Goal: Information Seeking & Learning: Learn about a topic

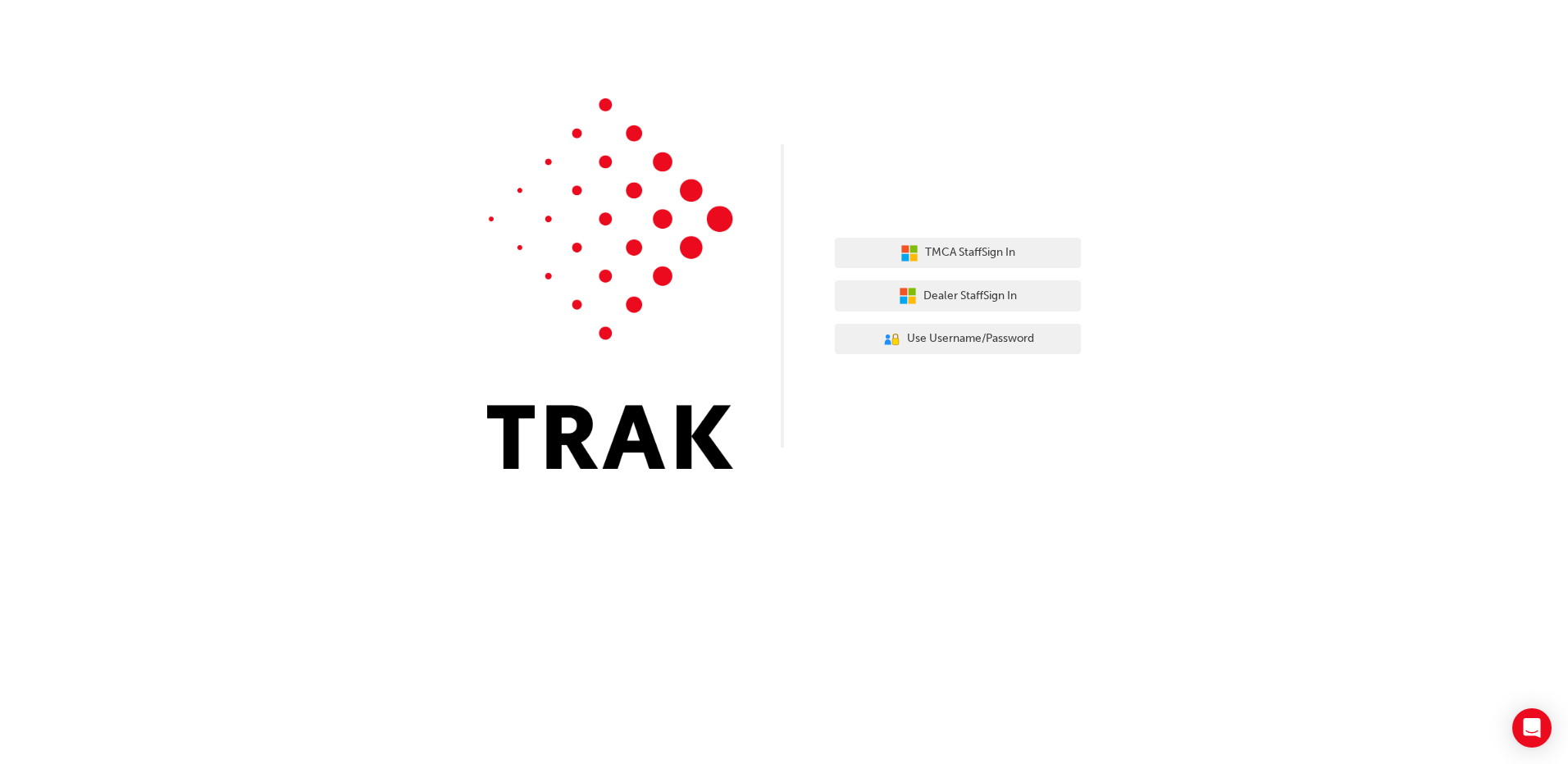
drag, startPoint x: 479, startPoint y: 74, endPoint x: 601, endPoint y: 222, distance: 191.8
click at [601, 222] on div "TMCA Staff Sign In Dealer Staff Sign In User Authentication Icon - Blue Person,…" at bounding box center [784, 247] width 1568 height 493
click at [1001, 293] on span "Dealer Staff Sign In" at bounding box center [970, 297] width 94 height 19
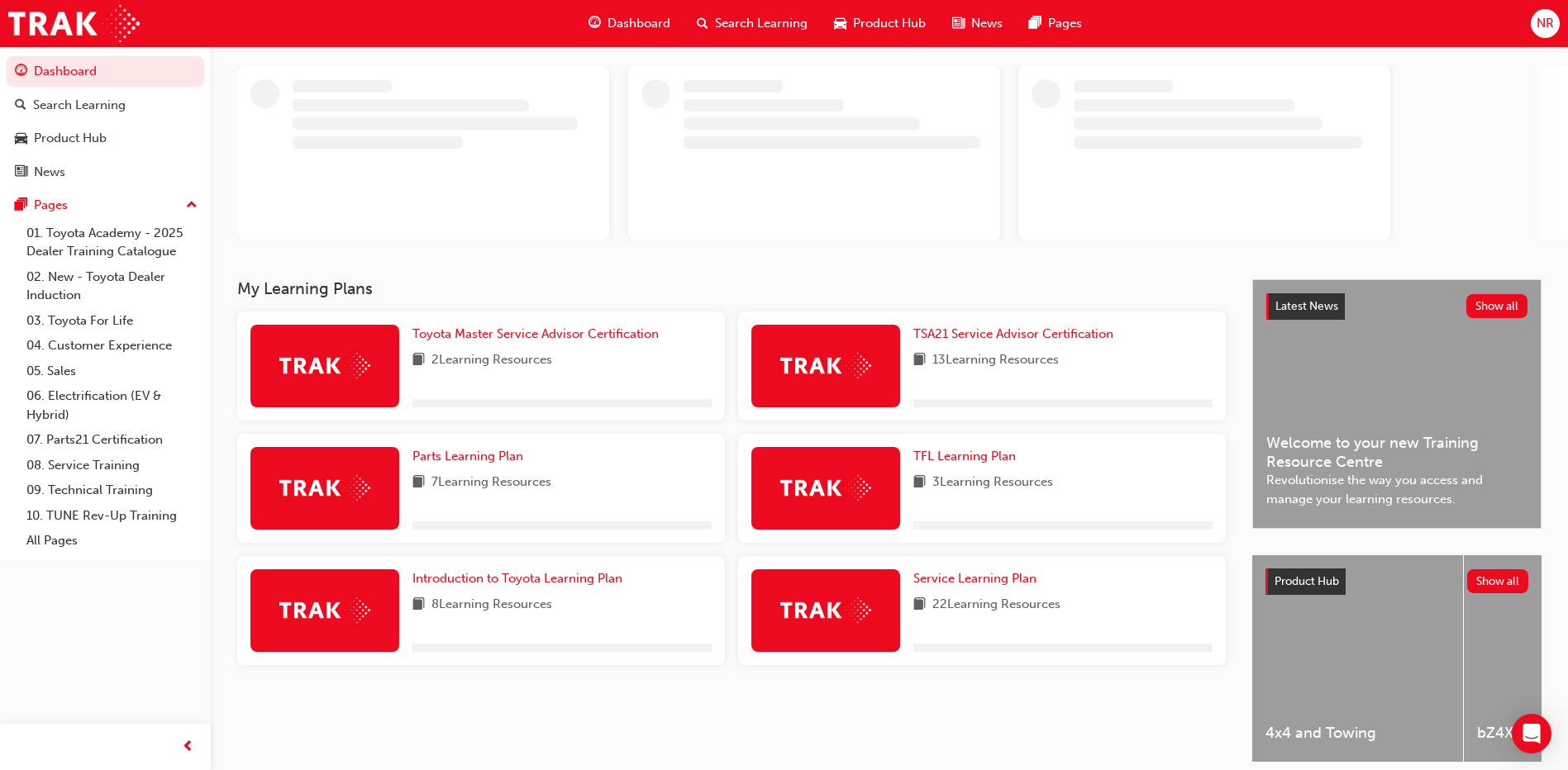
scroll to position [152, 0]
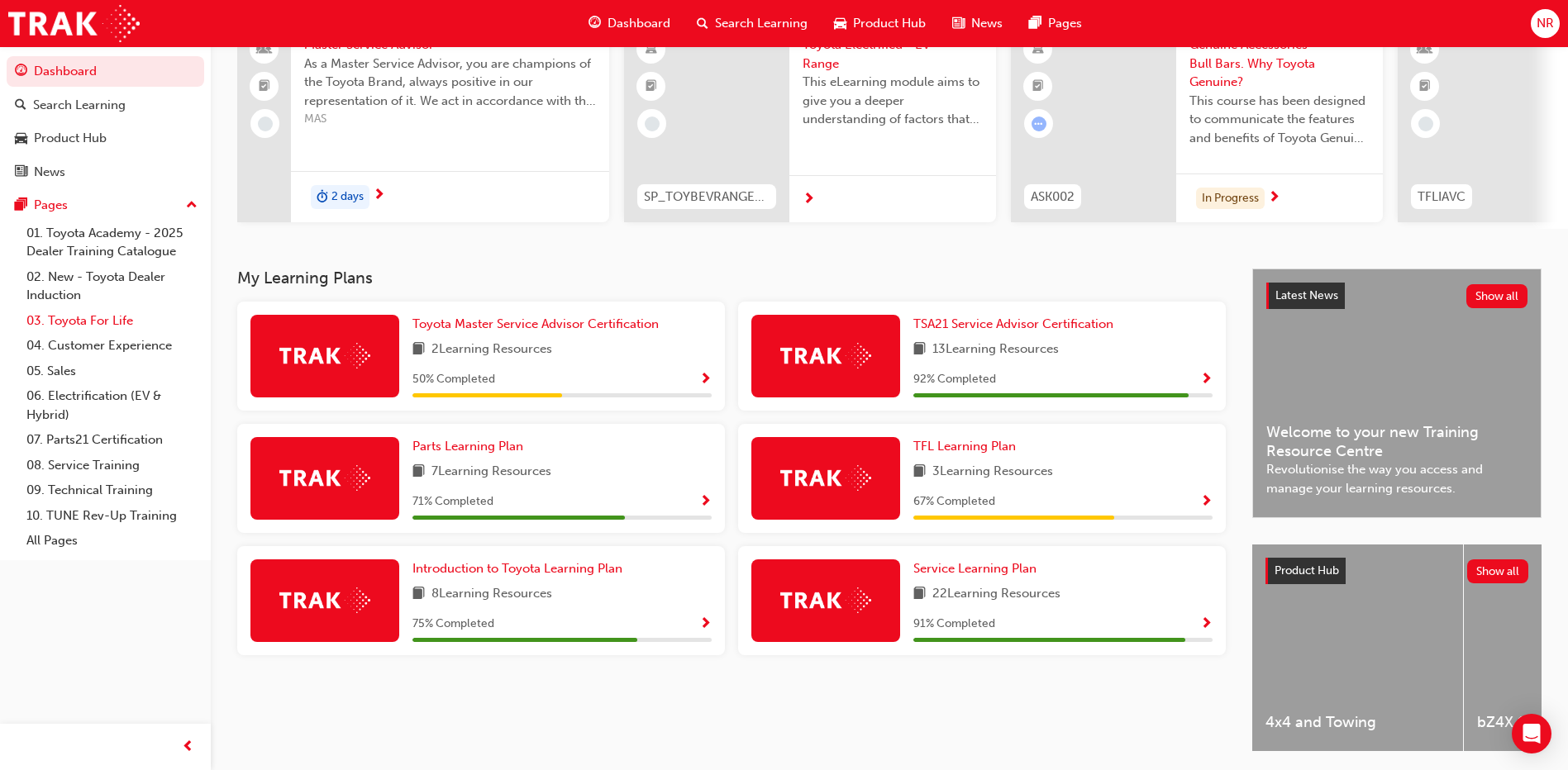
click at [105, 319] on link "03. Toyota For Life" at bounding box center [111, 321] width 184 height 25
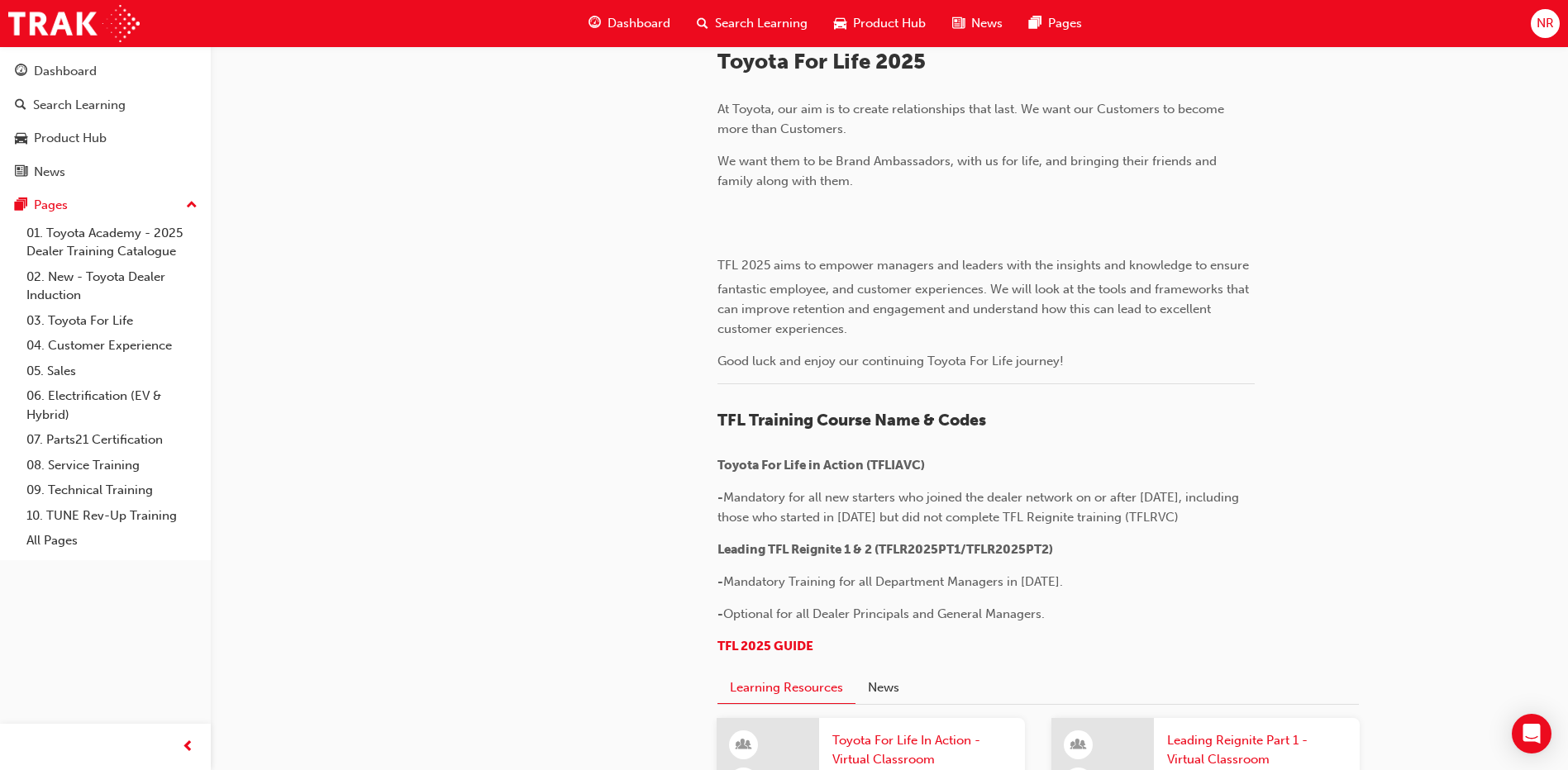
scroll to position [4, 0]
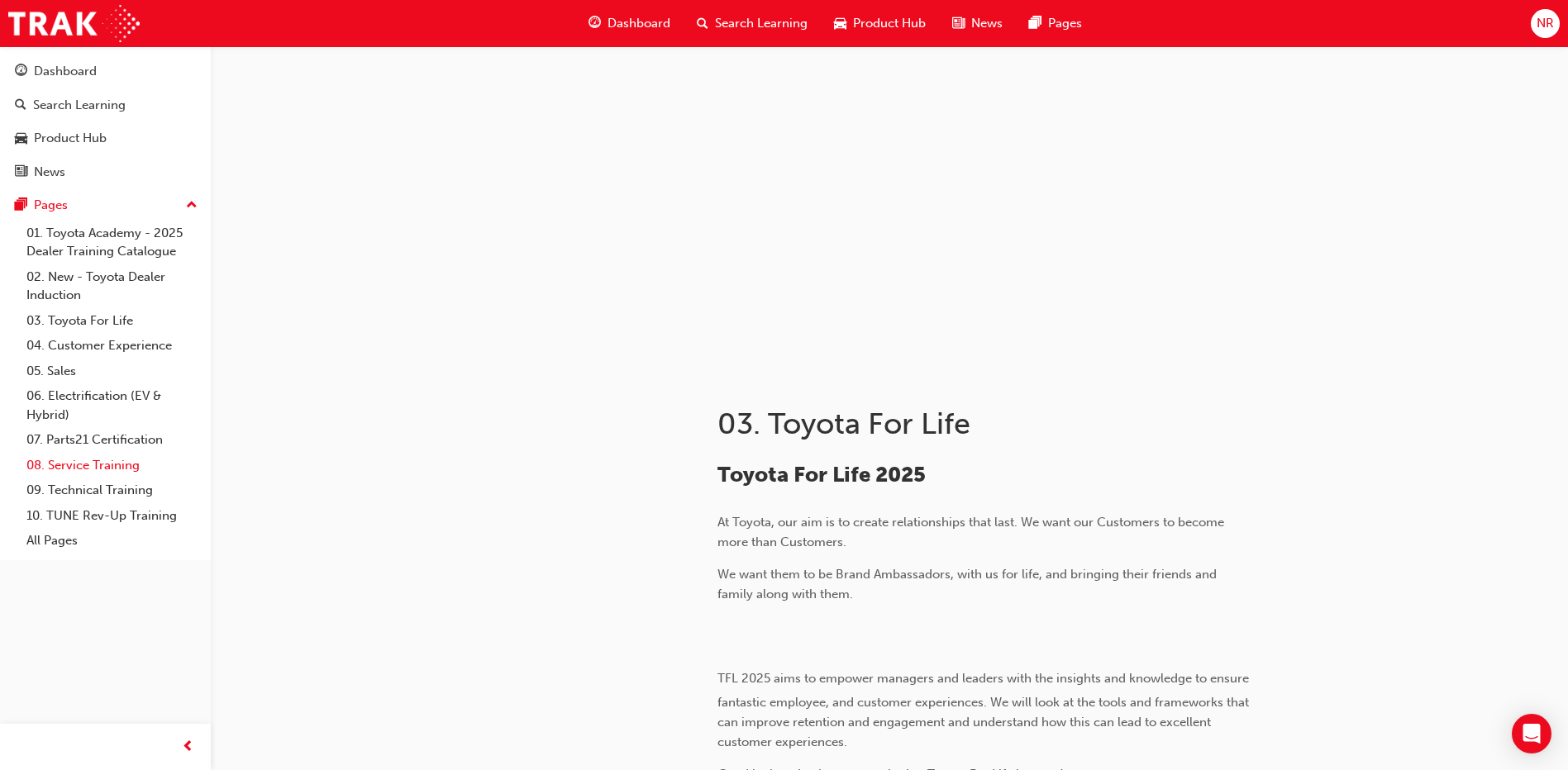
click at [64, 461] on link "08. Service Training" at bounding box center [111, 465] width 184 height 25
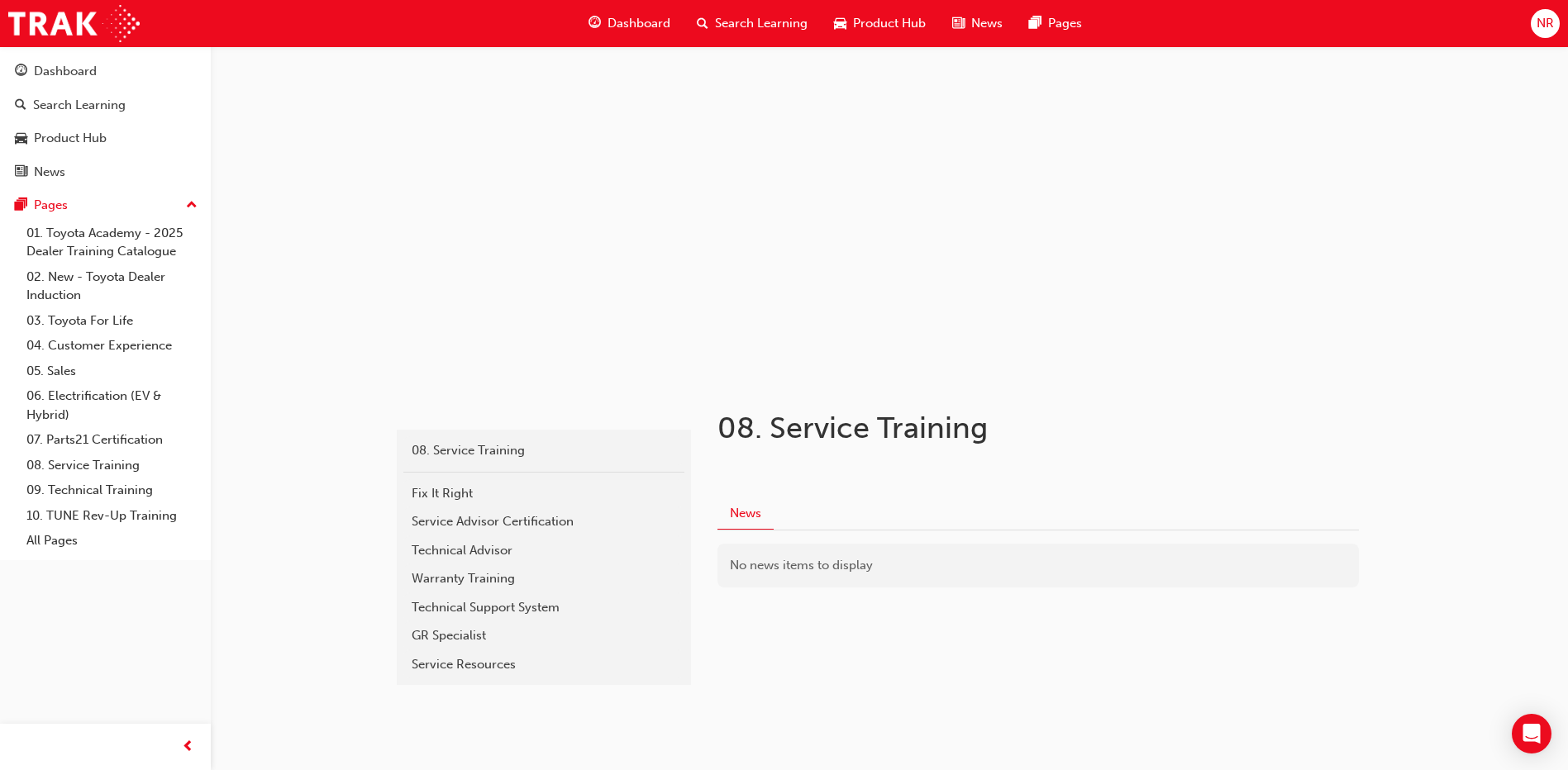
scroll to position [22, 0]
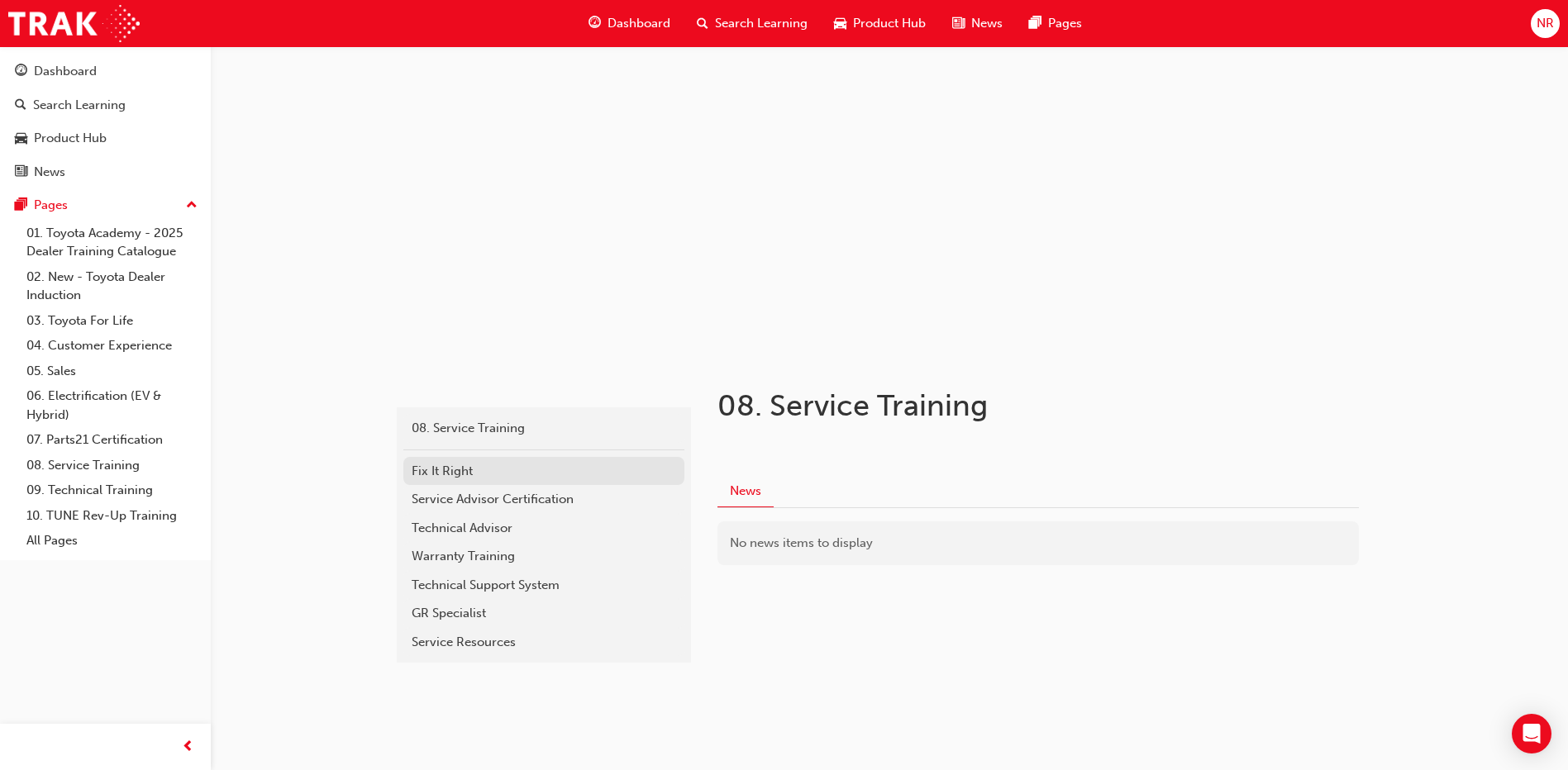
click at [469, 465] on div "Fix It Right" at bounding box center [543, 471] width 264 height 19
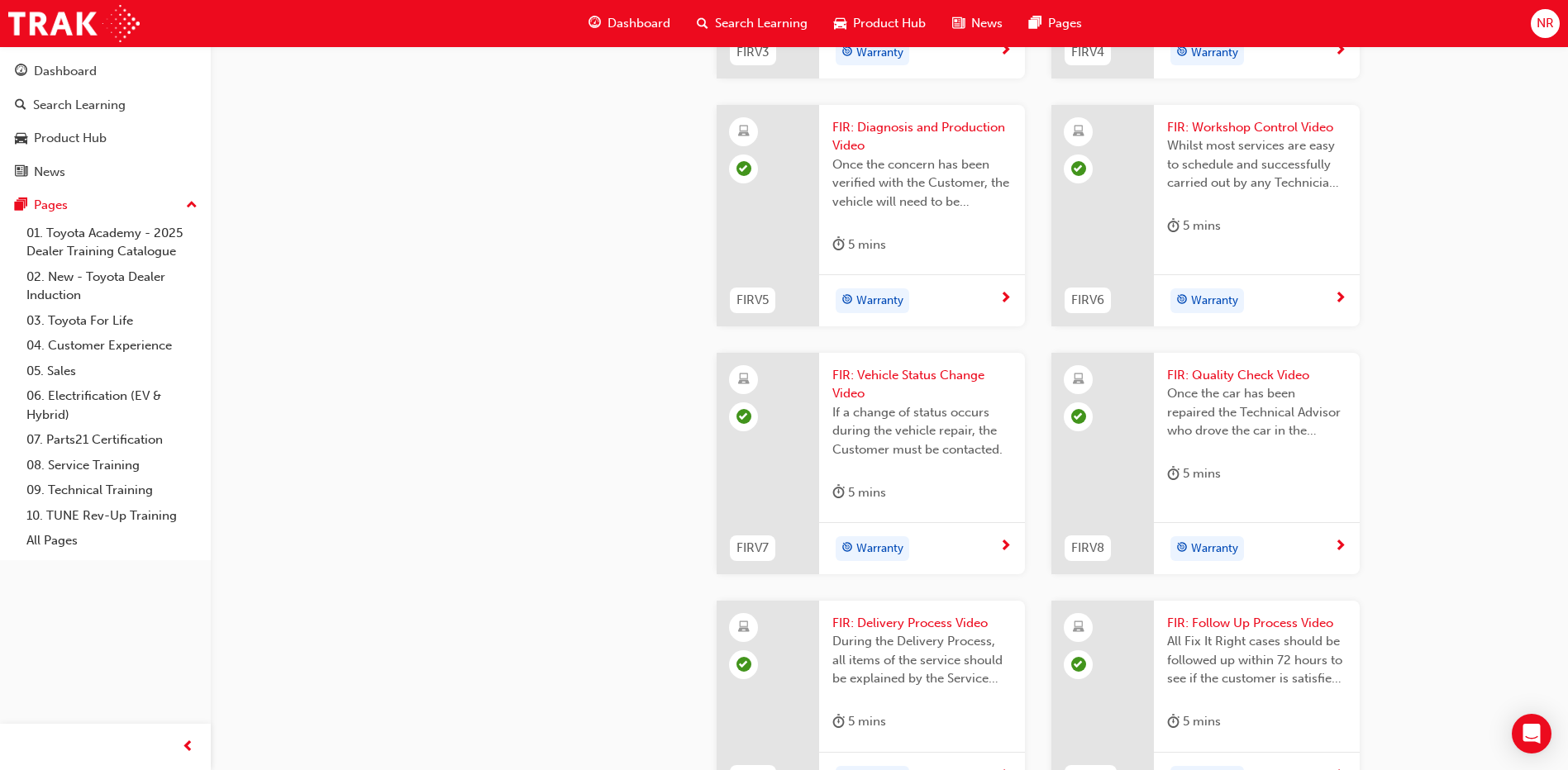
scroll to position [731, 0]
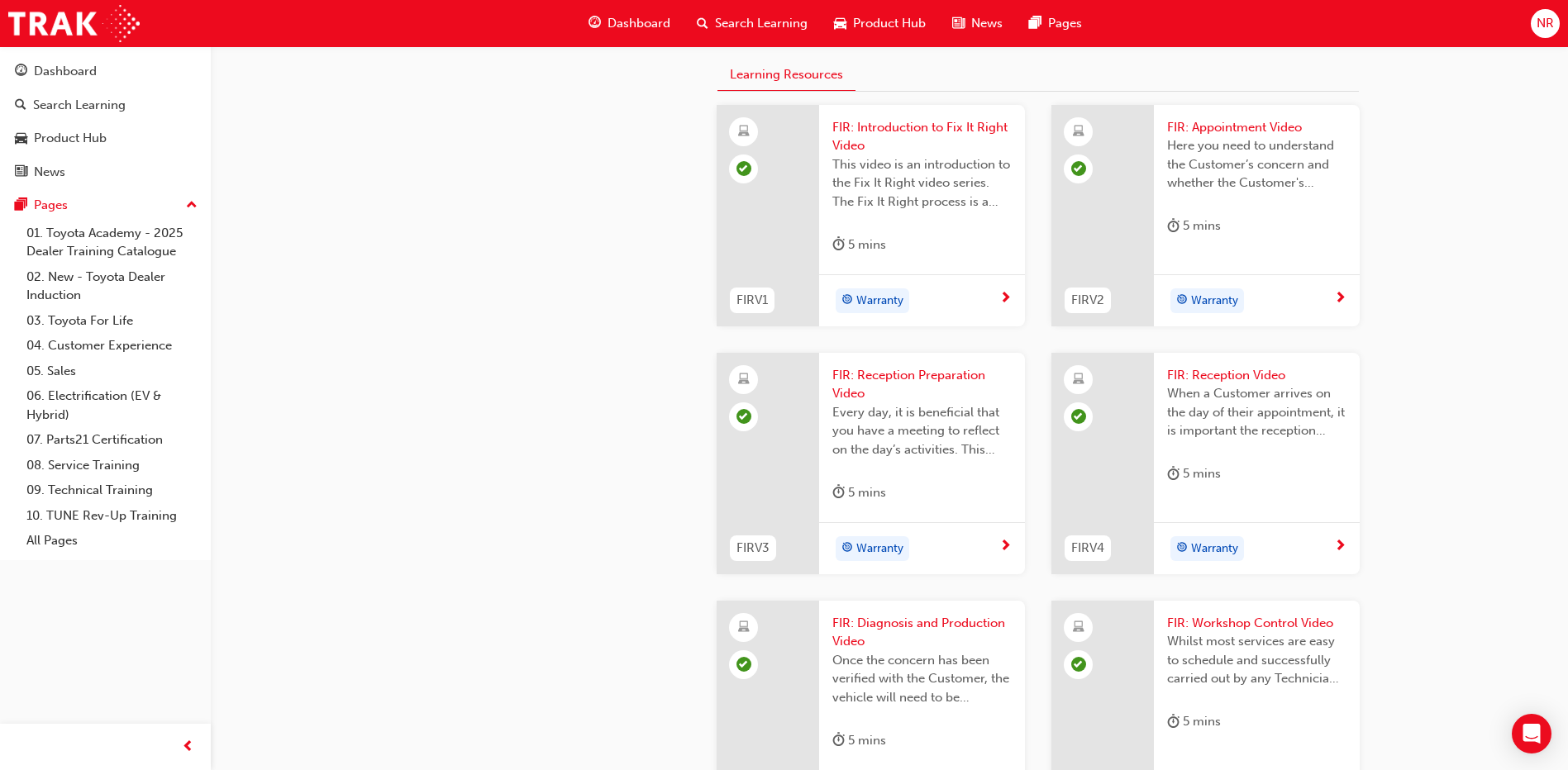
click at [859, 211] on span "This video is an introduction to the Fix It Right video series. The Fix It Righ…" at bounding box center [922, 183] width 179 height 56
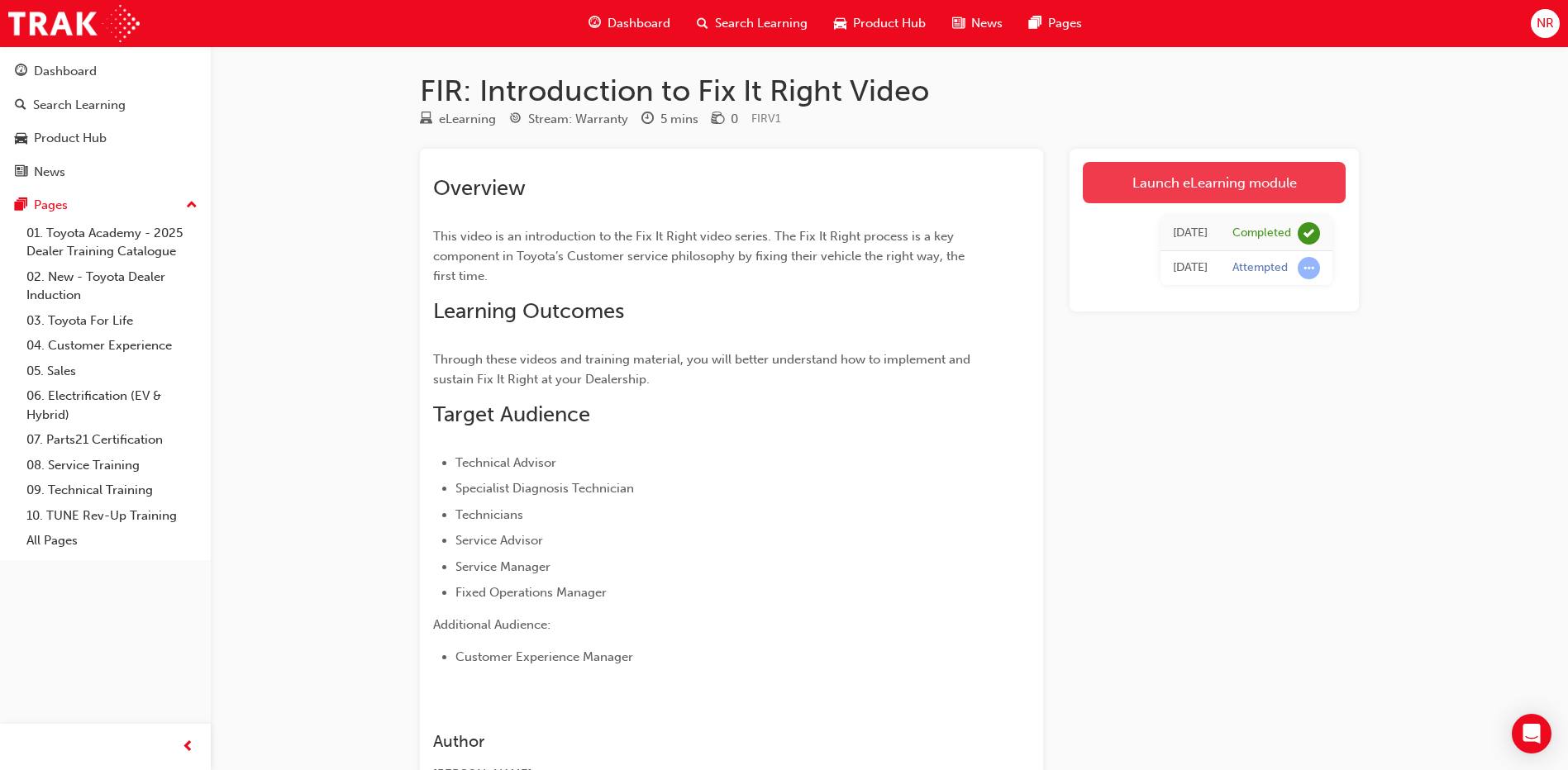
click at [1218, 184] on link "Launch eLearning module" at bounding box center [1214, 182] width 263 height 41
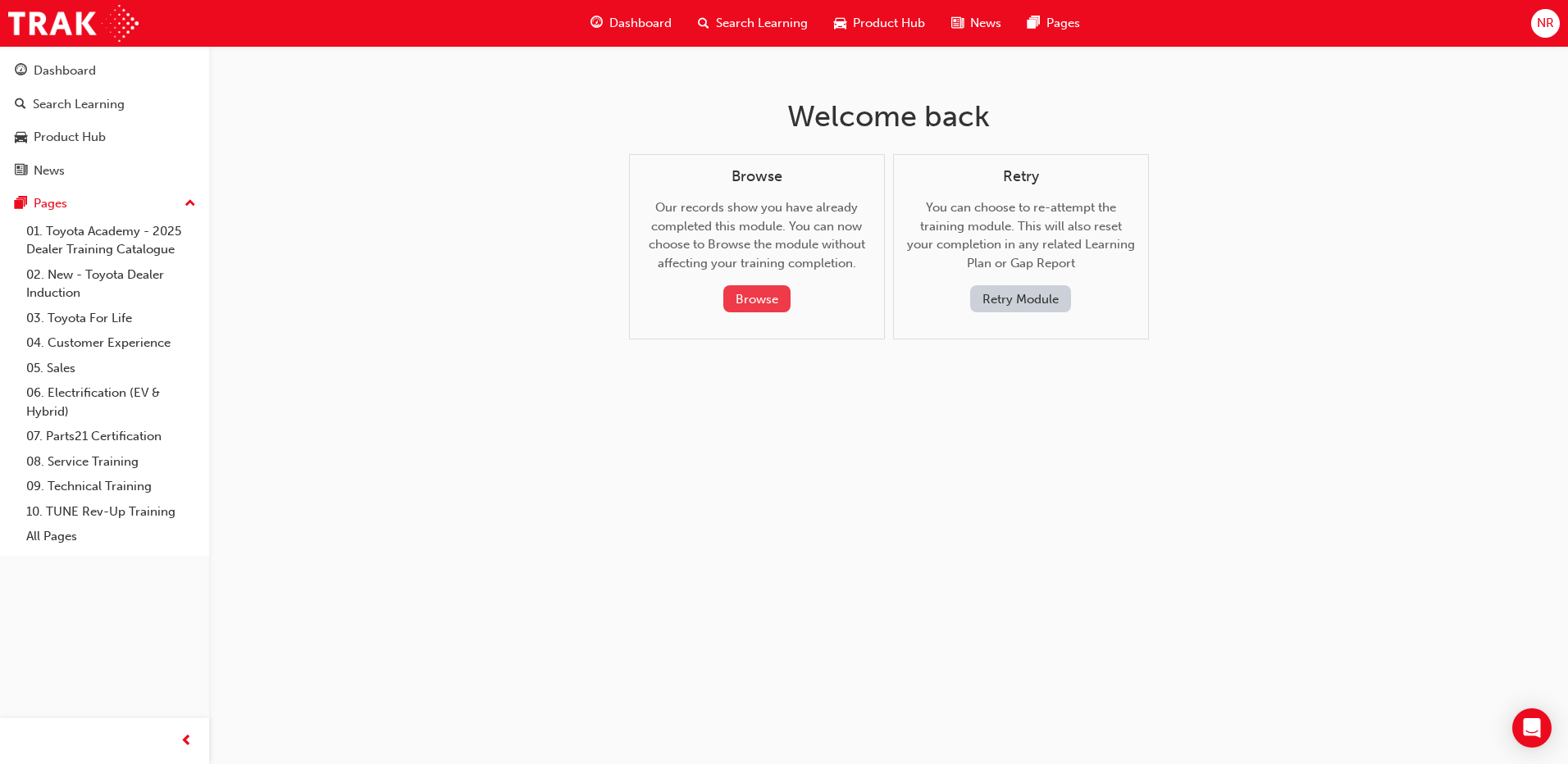
click at [749, 290] on button "Browse" at bounding box center [757, 299] width 68 height 27
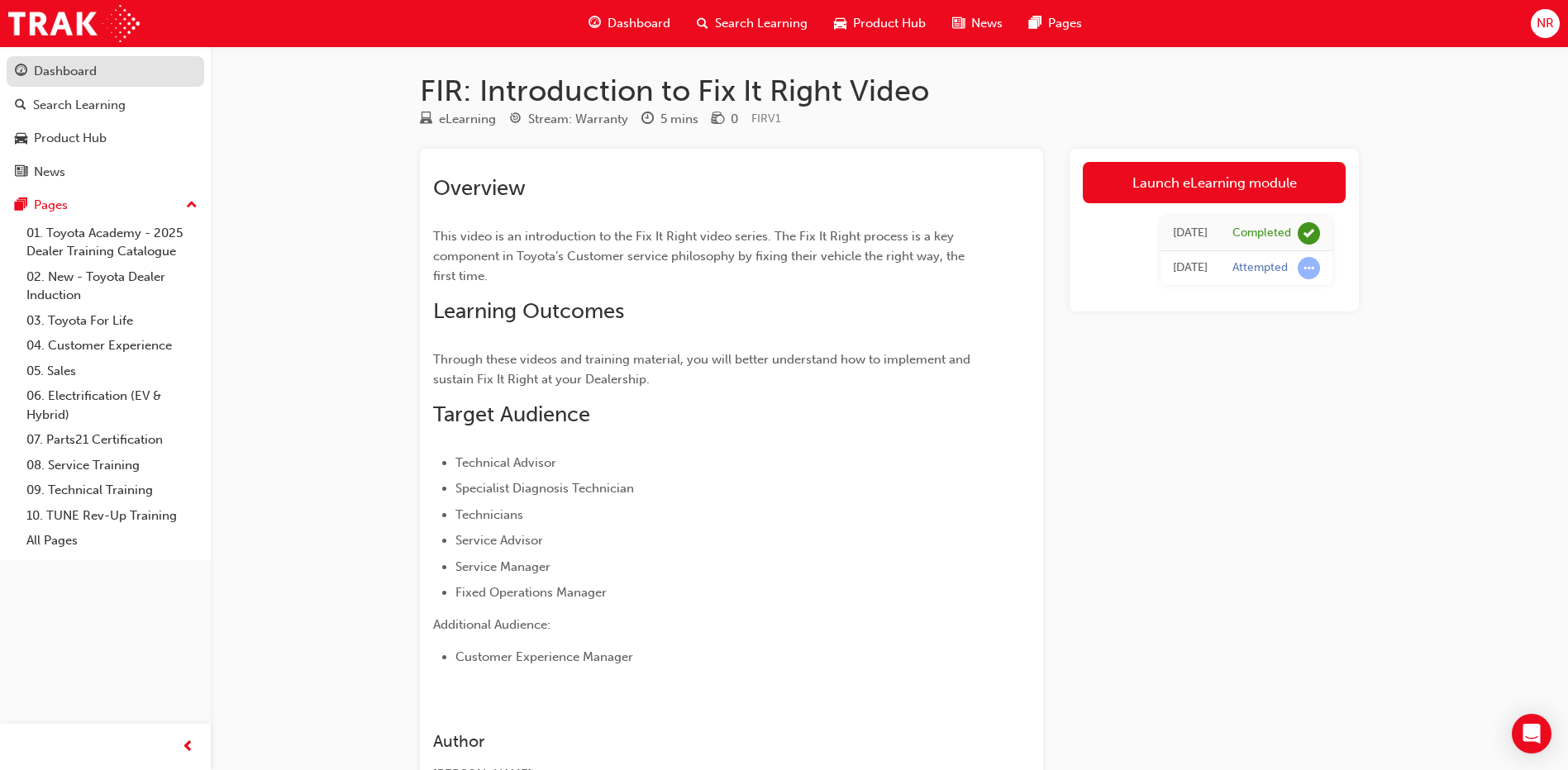
click at [66, 68] on div "Dashboard" at bounding box center [64, 71] width 63 height 19
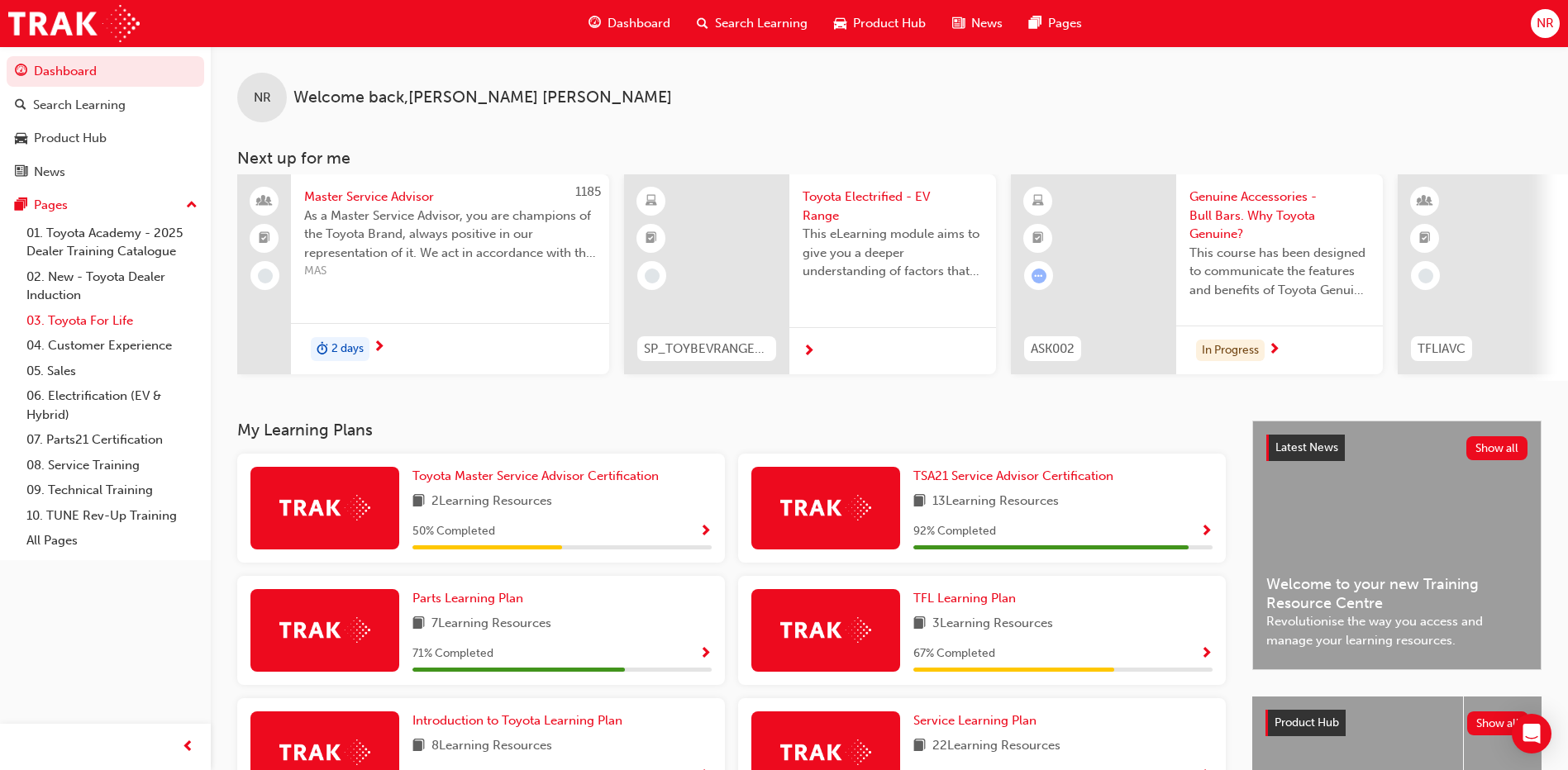
click at [70, 325] on link "03. Toyota For Life" at bounding box center [111, 321] width 184 height 25
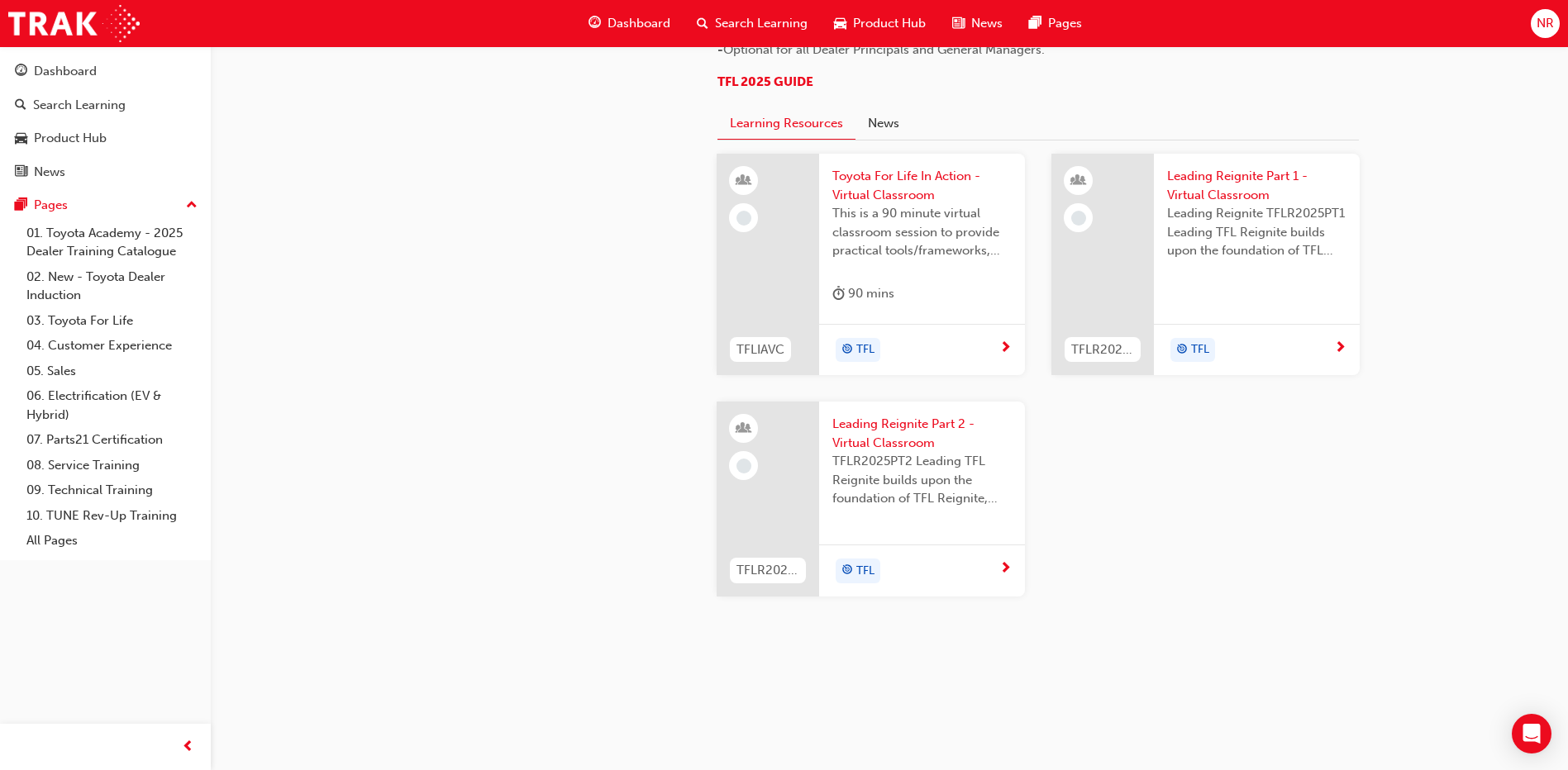
click at [844, 261] on span "This is a 90 minute virtual classroom session to provide practical tools/framew…" at bounding box center [922, 232] width 179 height 56
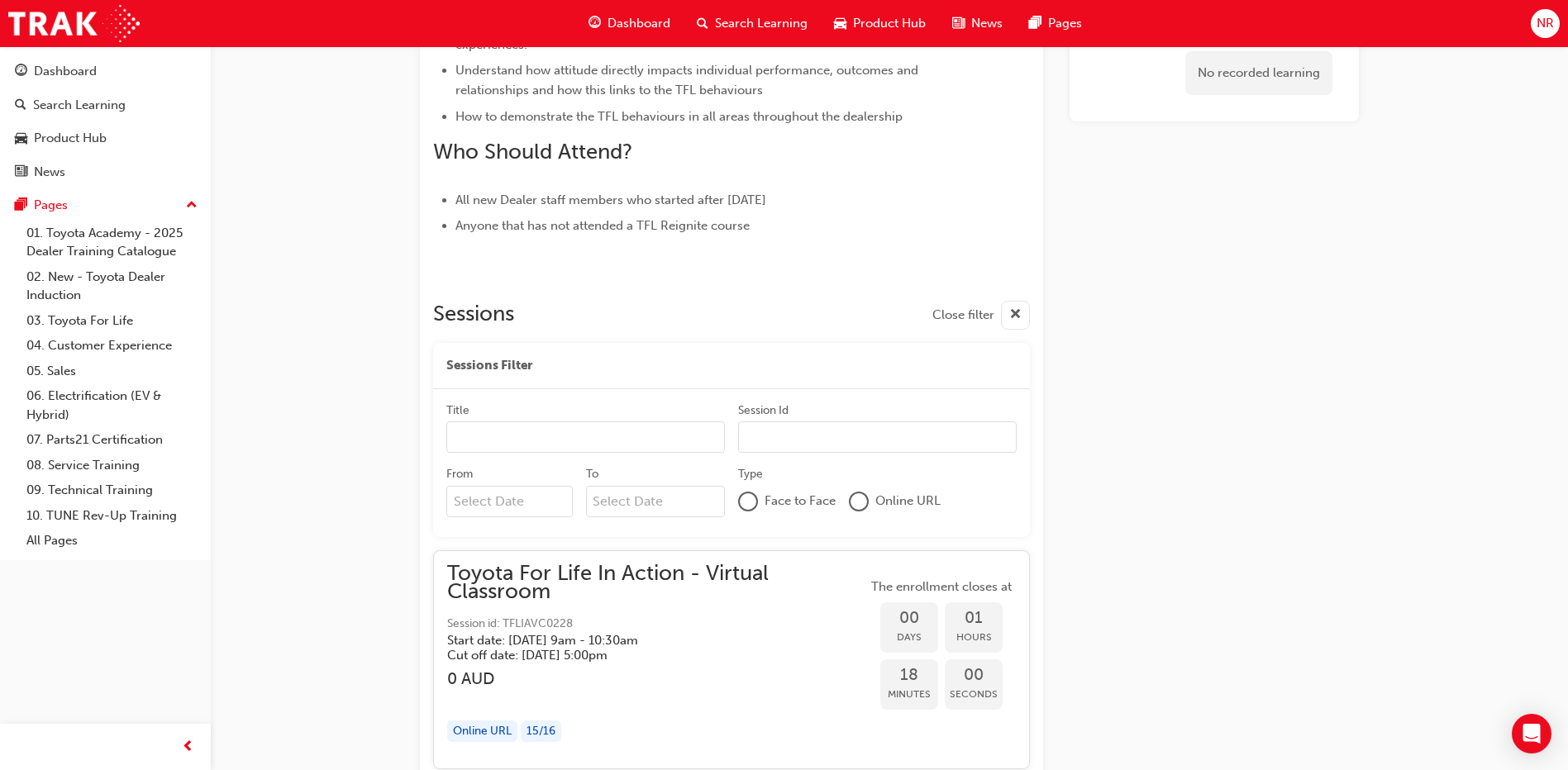
scroll to position [1488, 0]
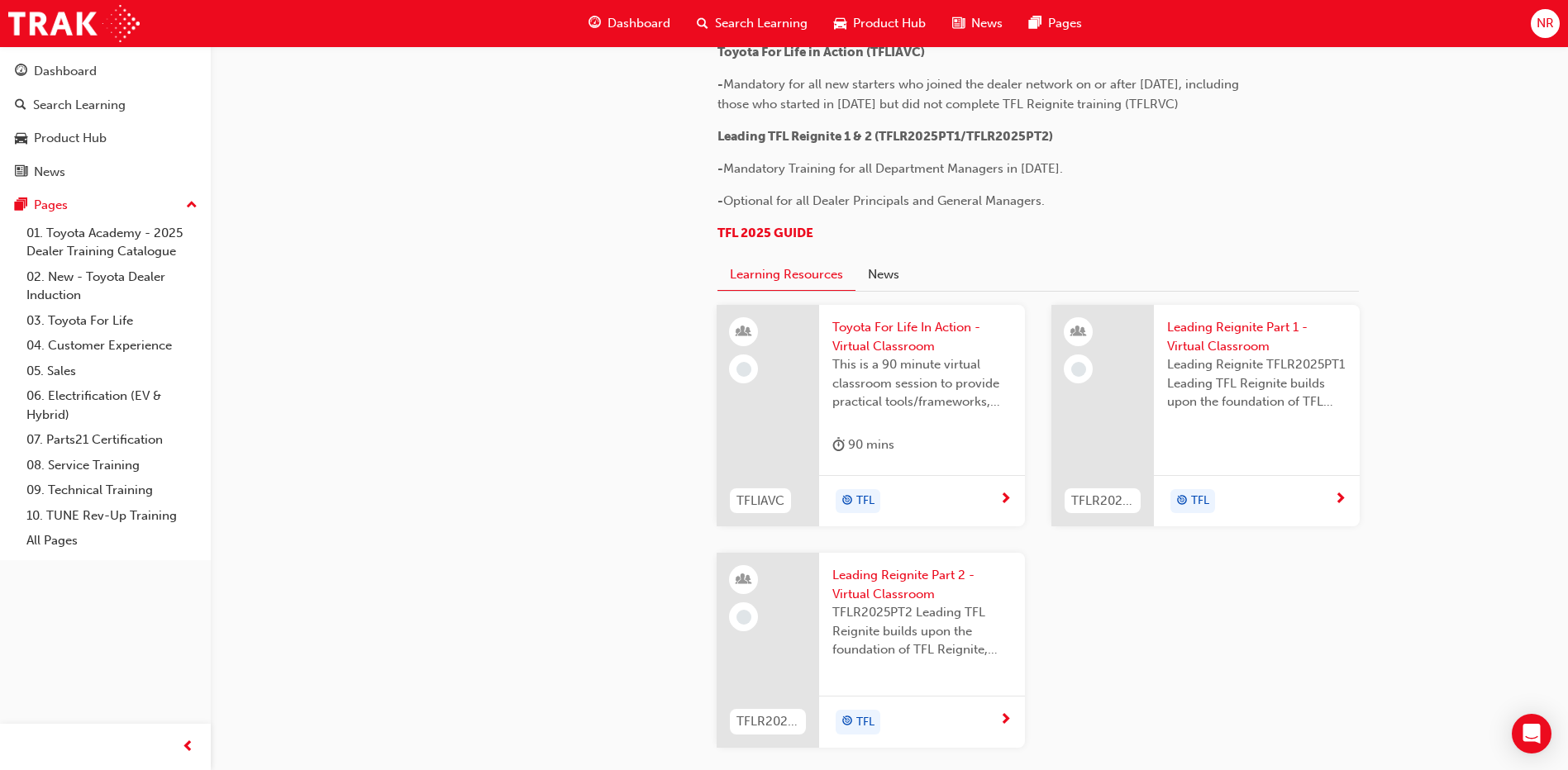
scroll to position [335, 0]
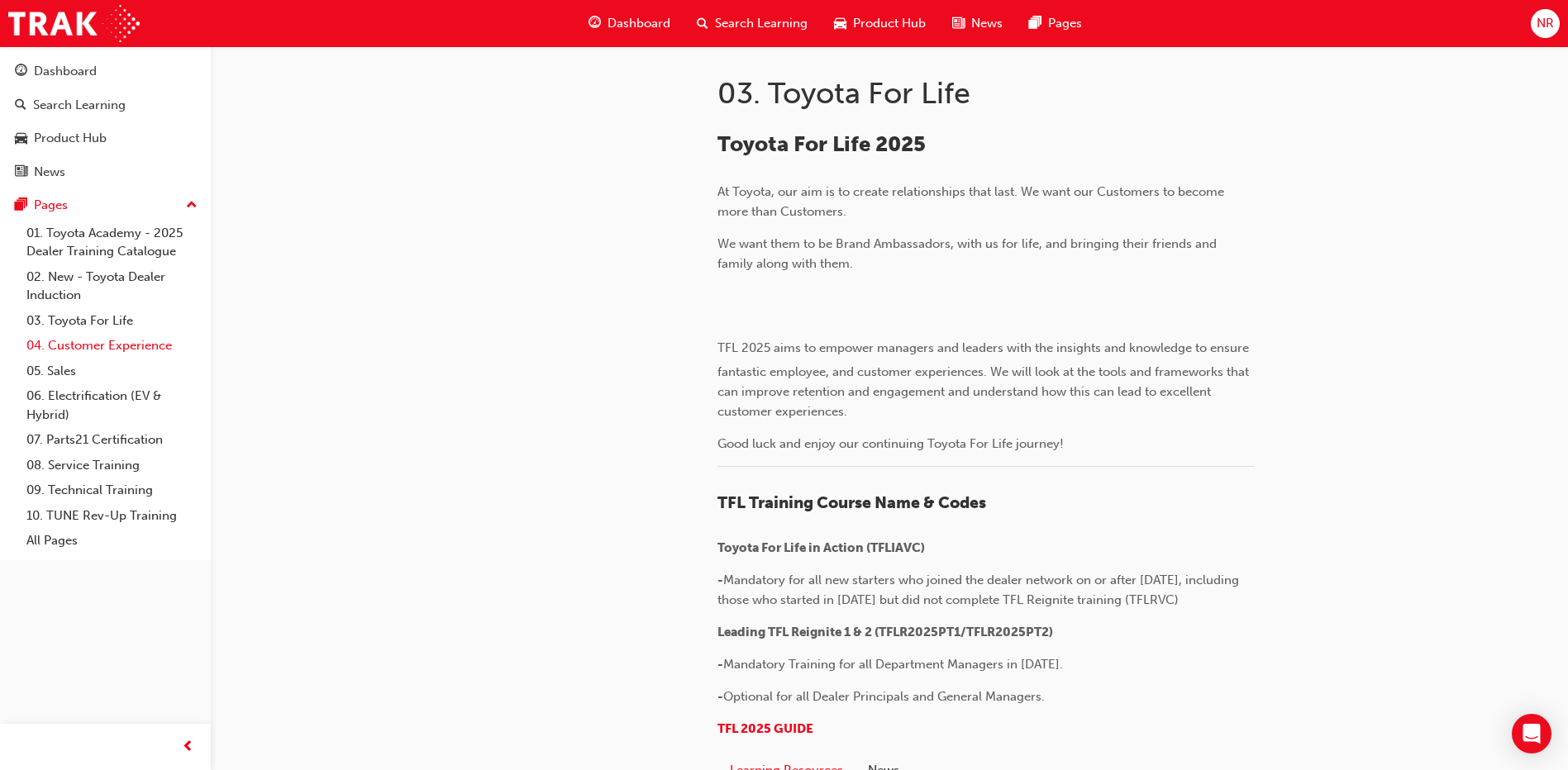
click at [72, 352] on link "04. Customer Experience" at bounding box center [111, 345] width 184 height 25
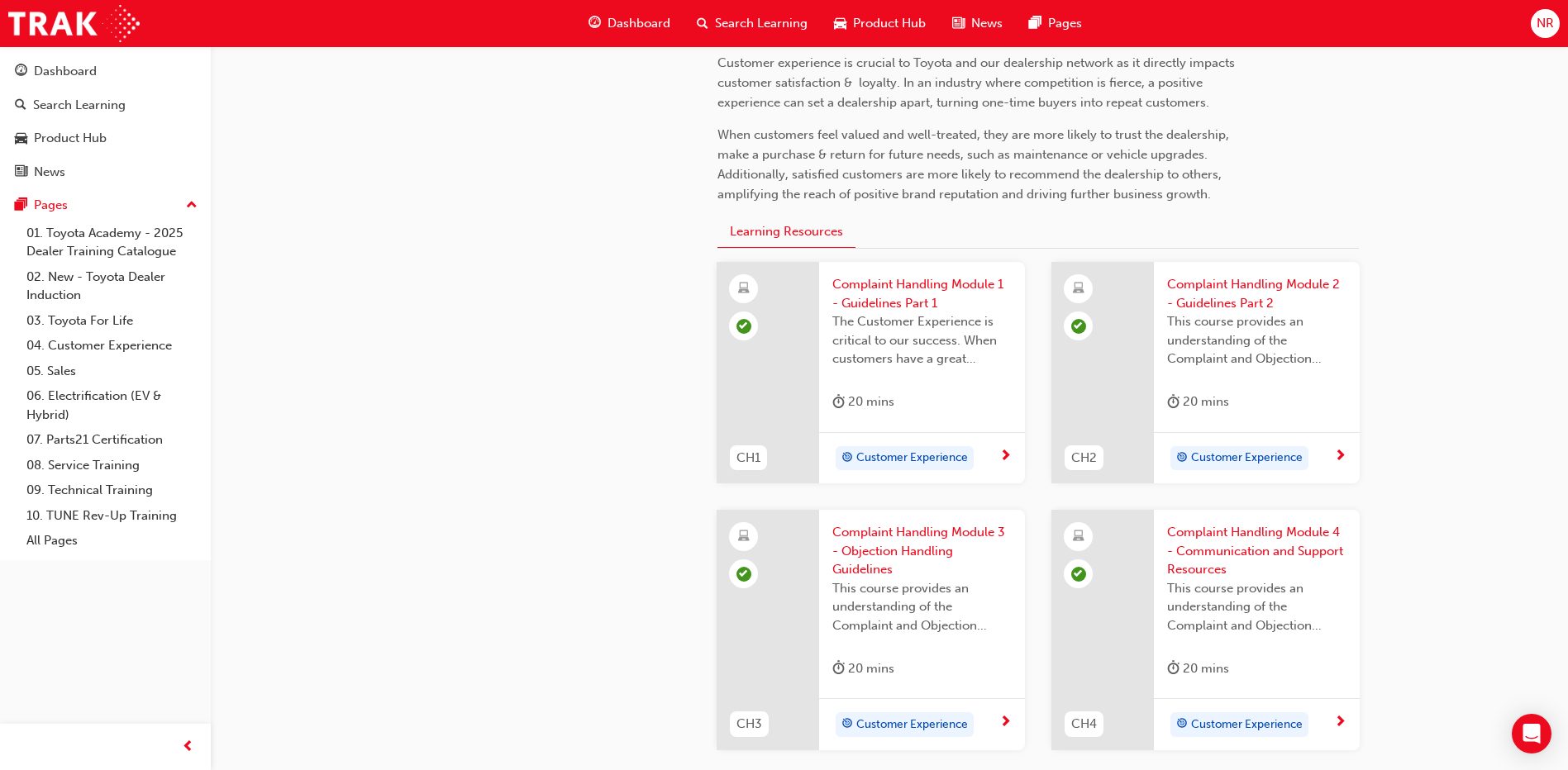
click at [887, 297] on span "Complaint Handling Module 1 - Guidelines Part 1" at bounding box center [922, 294] width 179 height 37
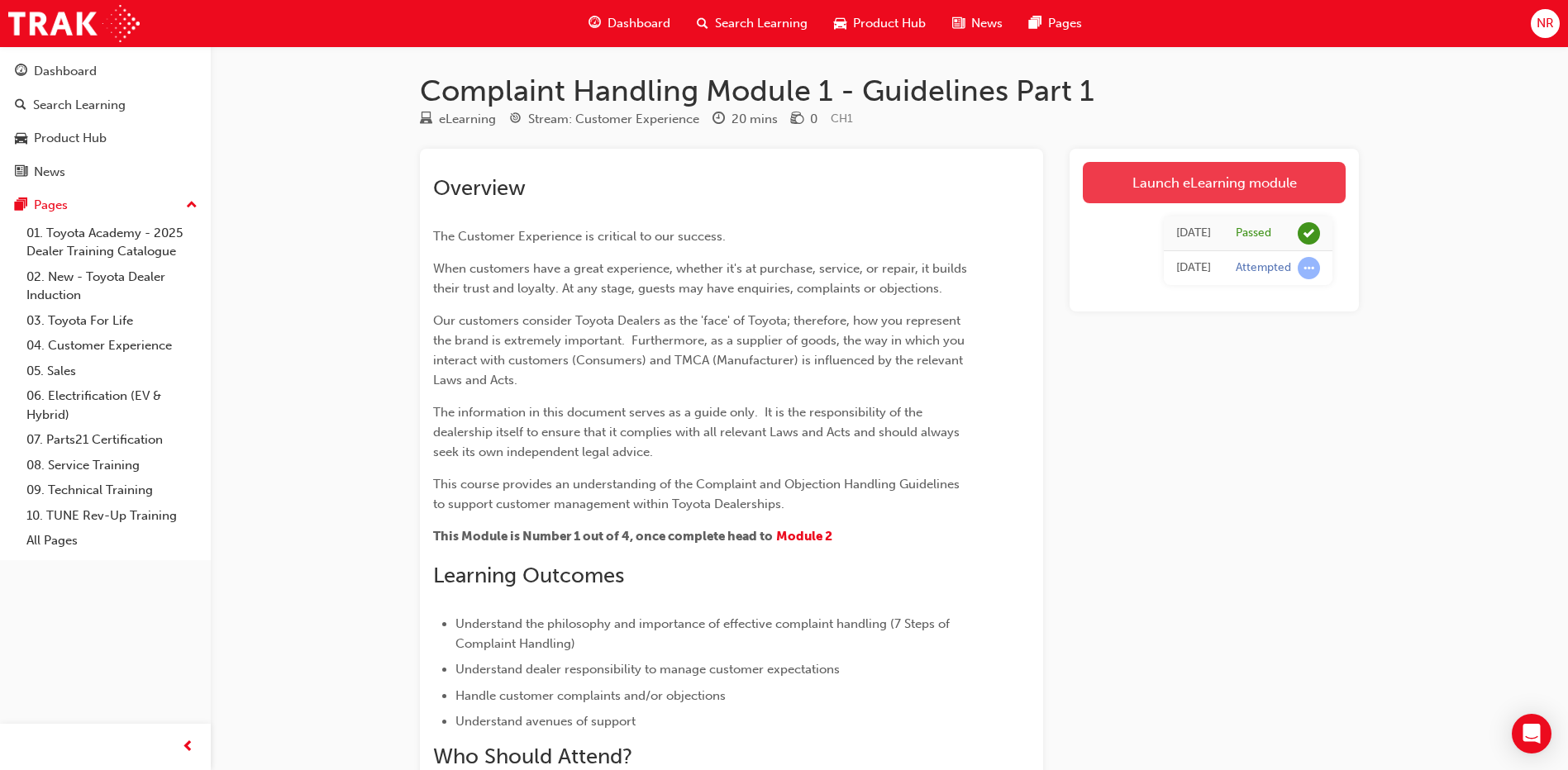
click at [1198, 202] on link "Launch eLearning module" at bounding box center [1214, 182] width 263 height 41
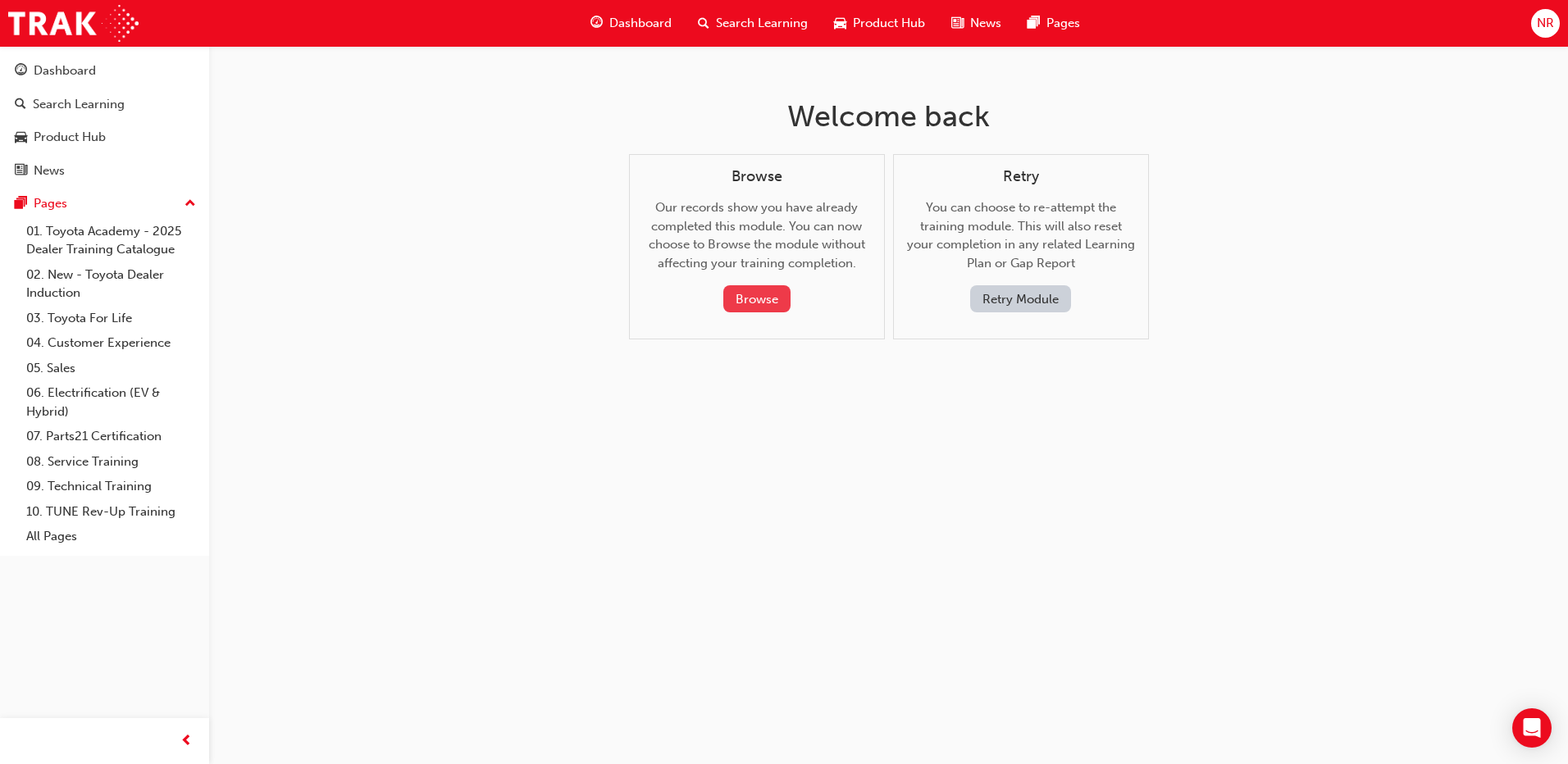
click at [758, 299] on button "Browse" at bounding box center [757, 299] width 68 height 27
